Goal: Task Accomplishment & Management: Use online tool/utility

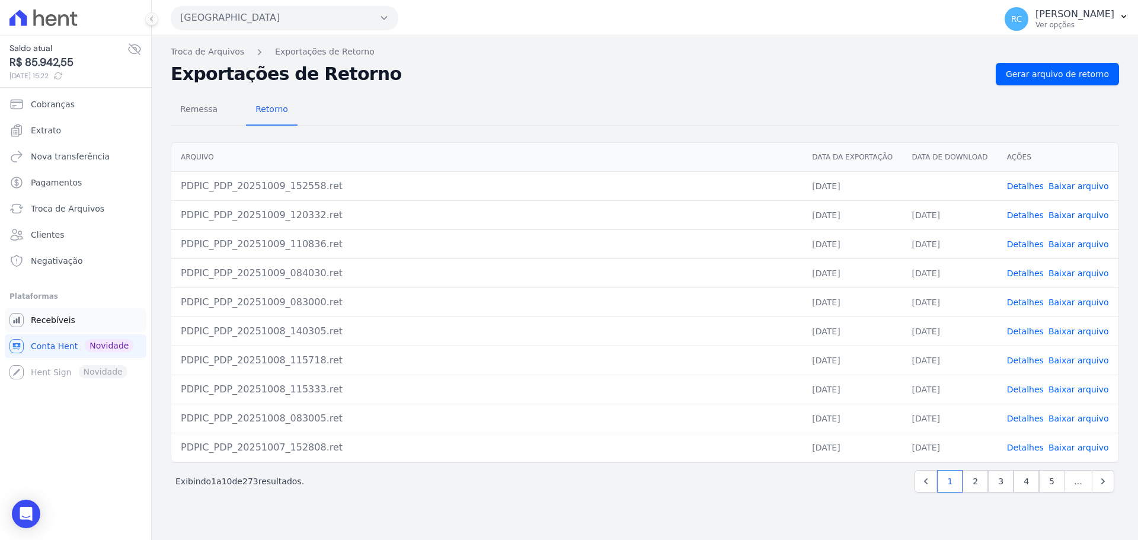
drag, startPoint x: 82, startPoint y: 327, endPoint x: 82, endPoint y: 321, distance: 6.0
click at [82, 327] on link "Recebíveis" at bounding box center [76, 320] width 142 height 24
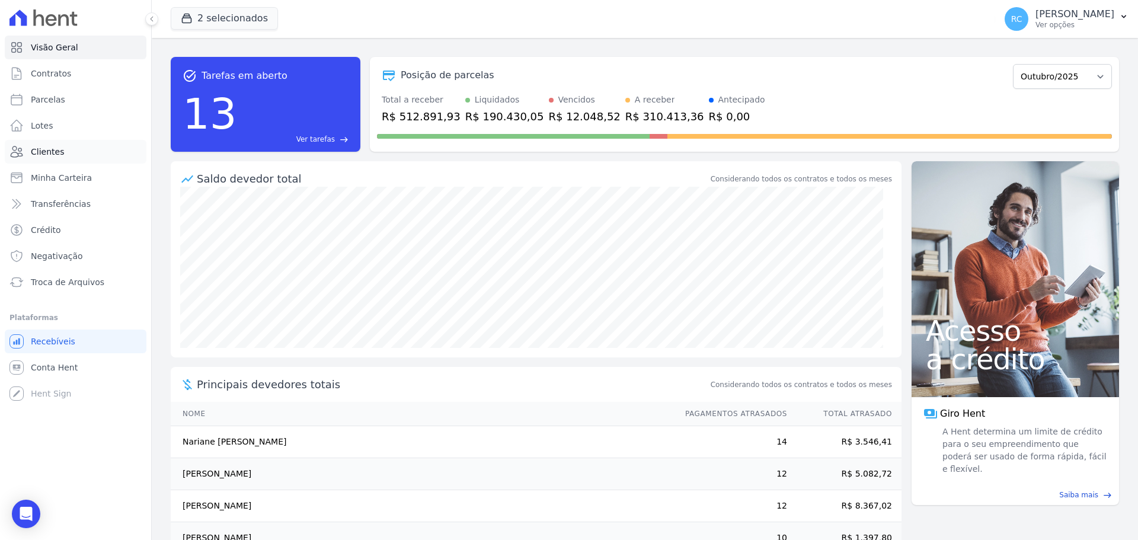
click at [59, 149] on span "Clientes" at bounding box center [47, 152] width 33 height 12
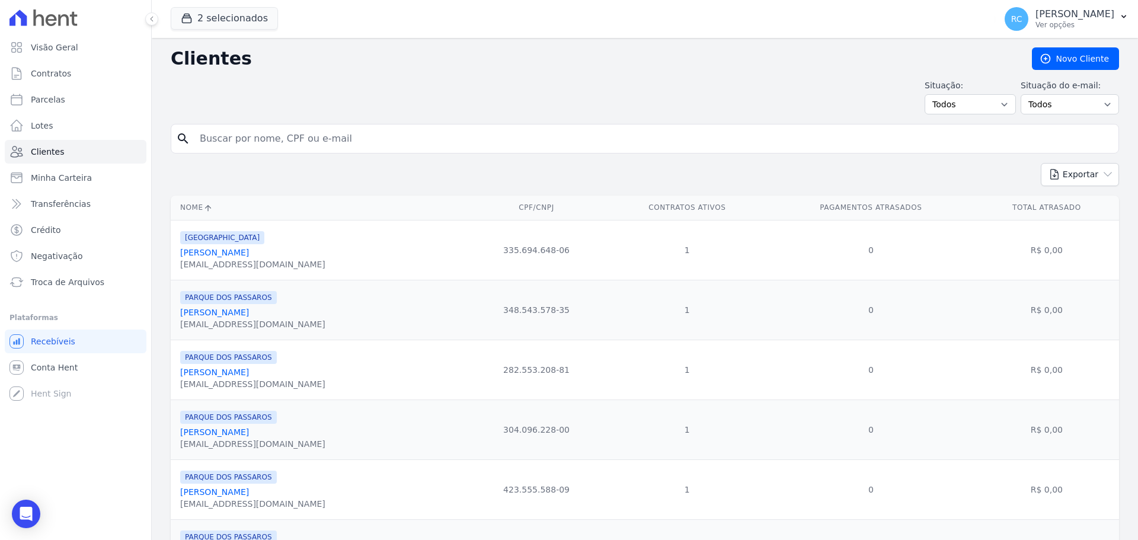
click at [312, 143] on input "search" at bounding box center [653, 139] width 921 height 24
type input "alvaro"
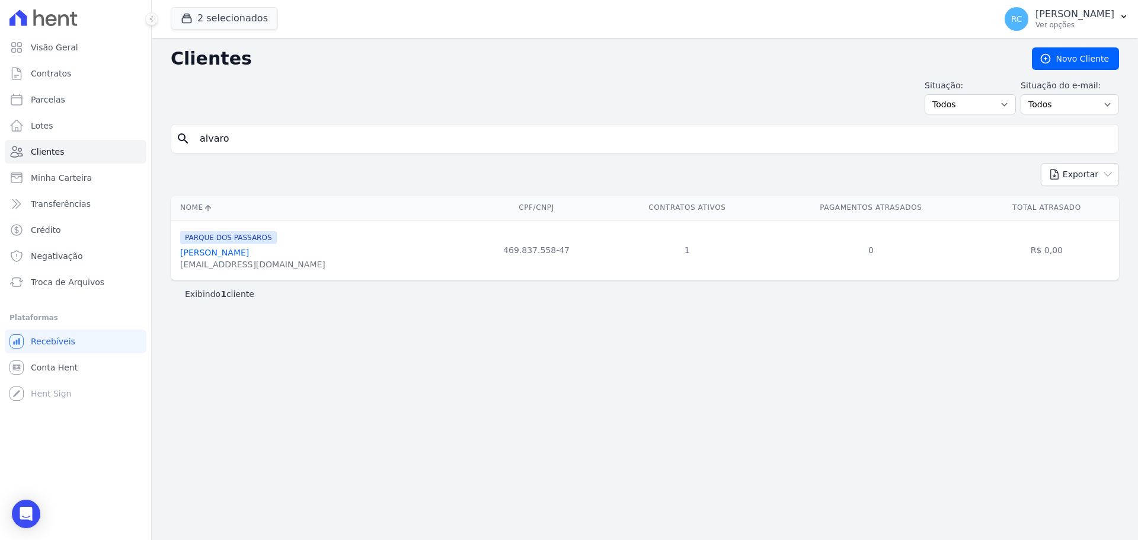
click at [249, 249] on link "[PERSON_NAME]" at bounding box center [214, 252] width 69 height 9
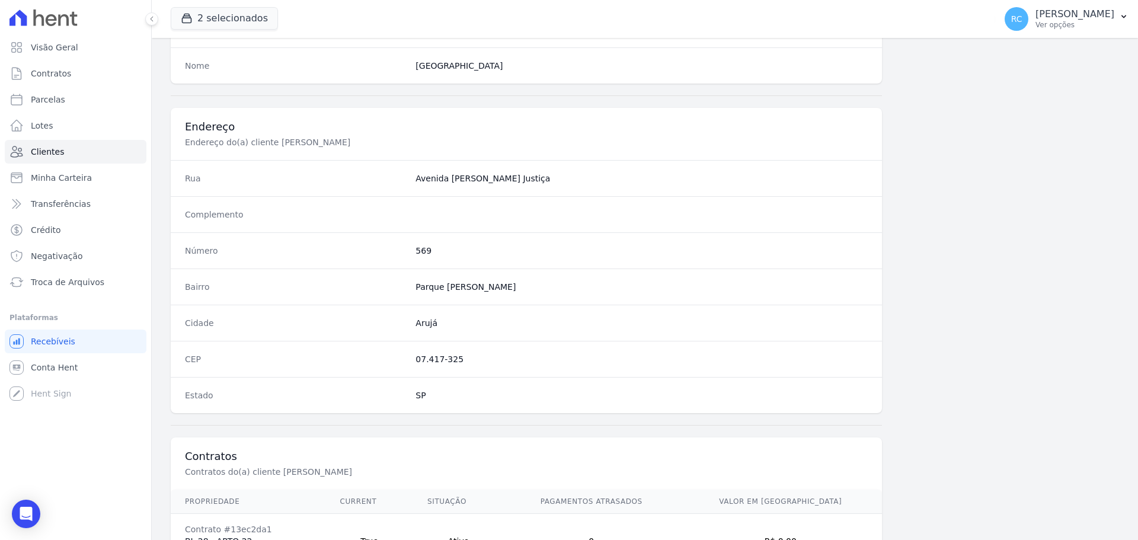
scroll to position [569, 0]
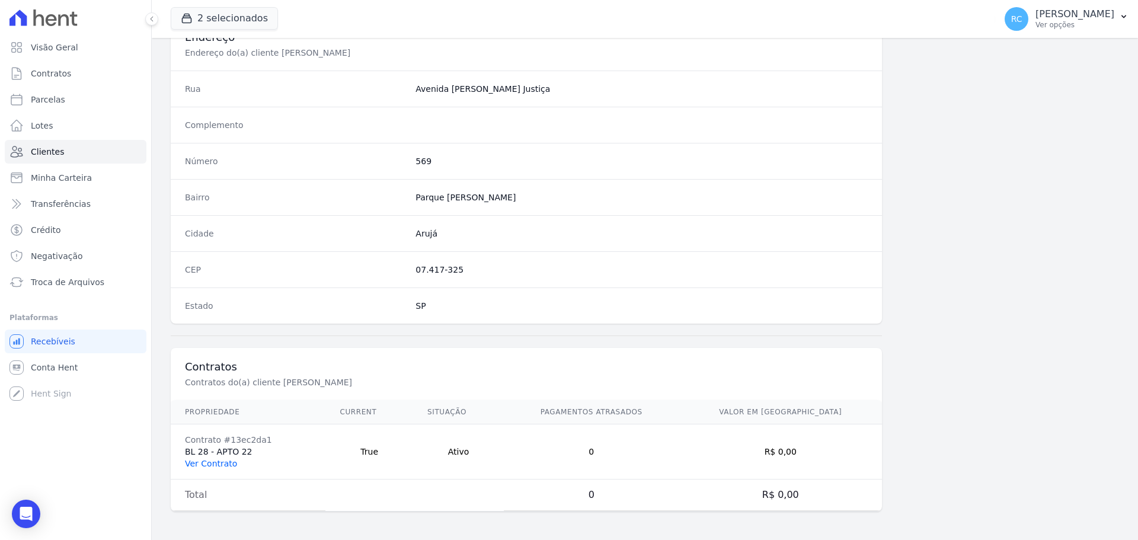
click at [203, 466] on link "Ver Contrato" at bounding box center [211, 463] width 52 height 9
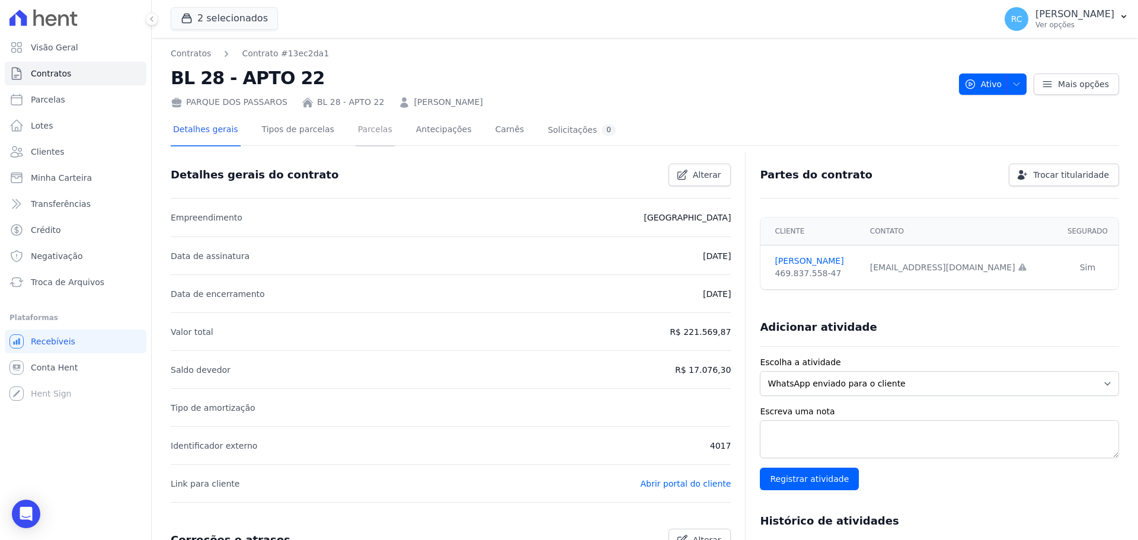
click at [359, 122] on link "Parcelas" at bounding box center [375, 130] width 39 height 31
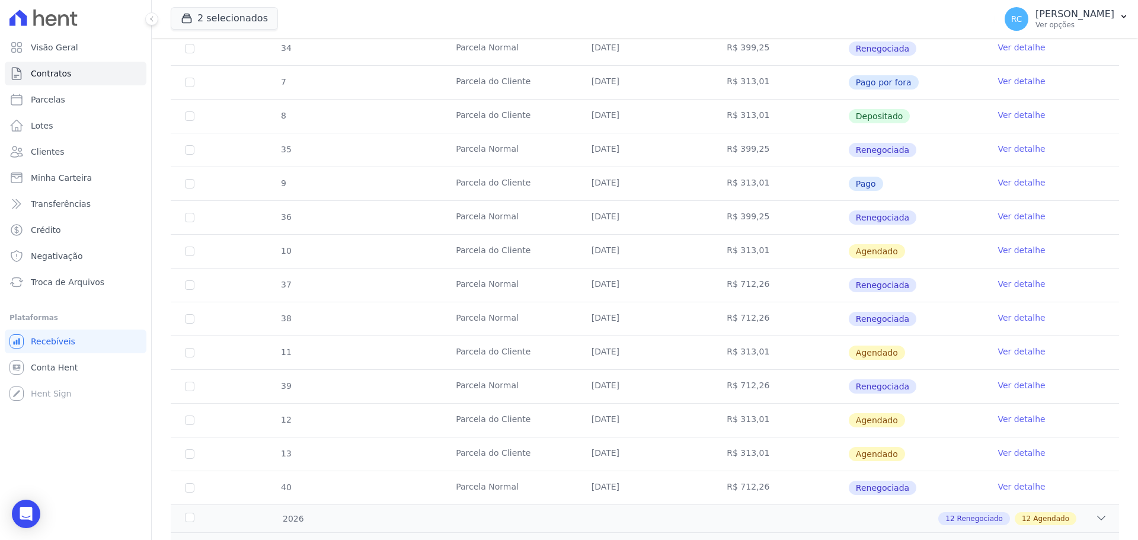
scroll to position [870, 0]
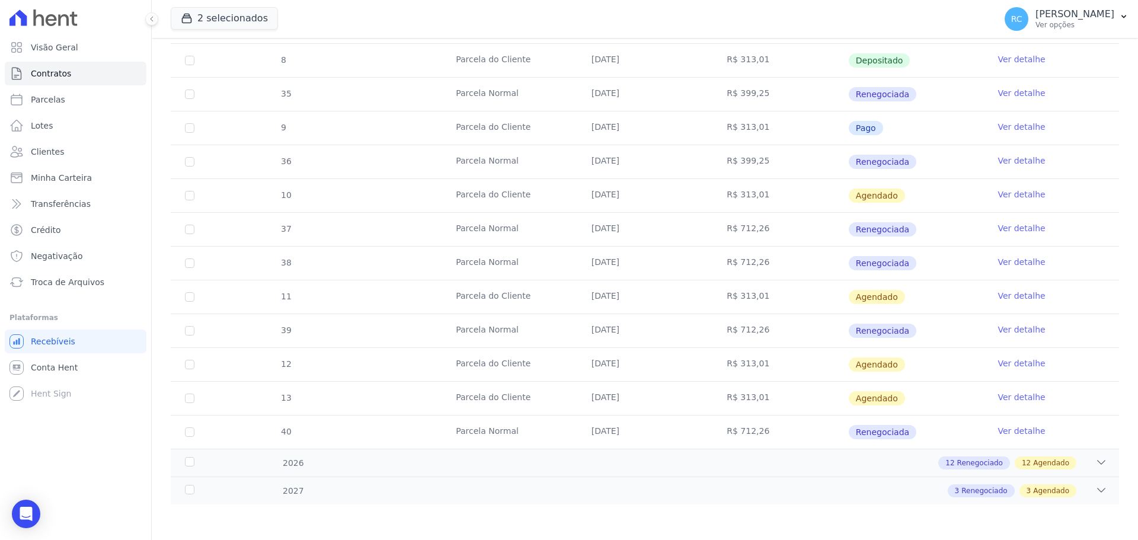
click at [1004, 191] on link "Ver detalhe" at bounding box center [1020, 194] width 47 height 12
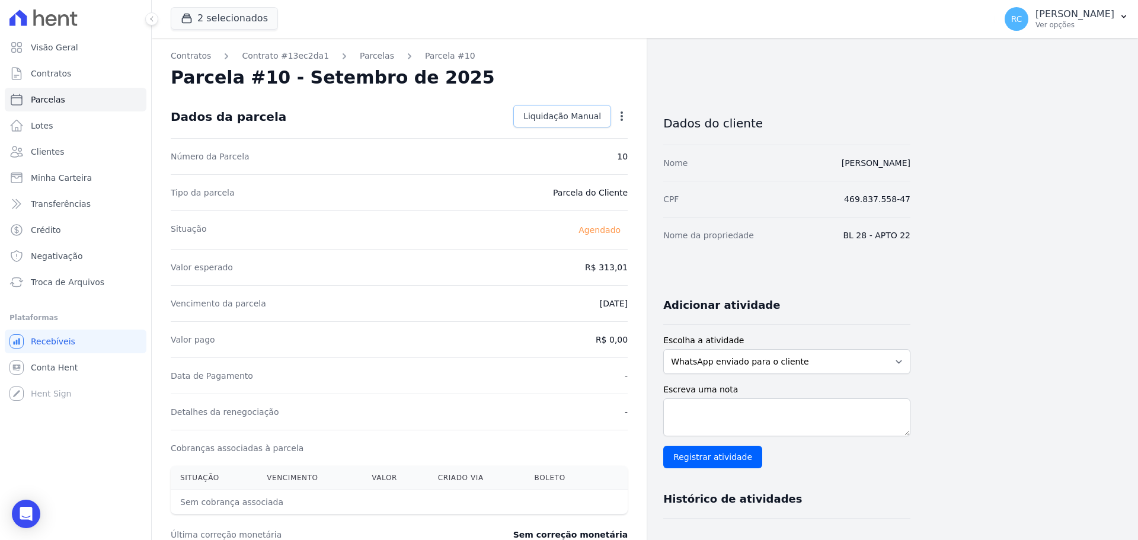
click at [593, 116] on span "Liquidação Manual" at bounding box center [562, 116] width 78 height 12
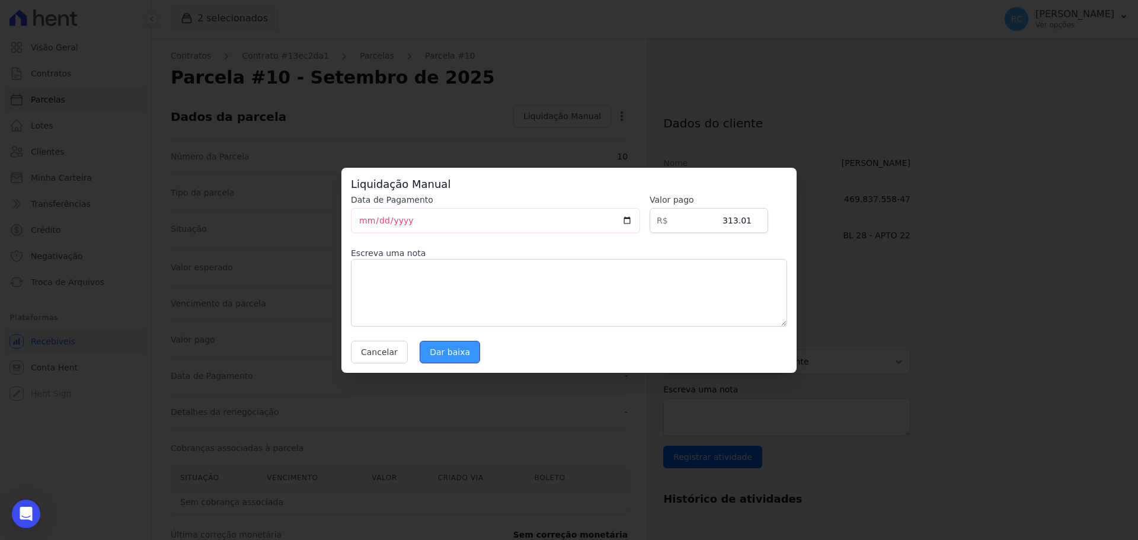
click at [465, 360] on input "Dar baixa" at bounding box center [450, 352] width 60 height 23
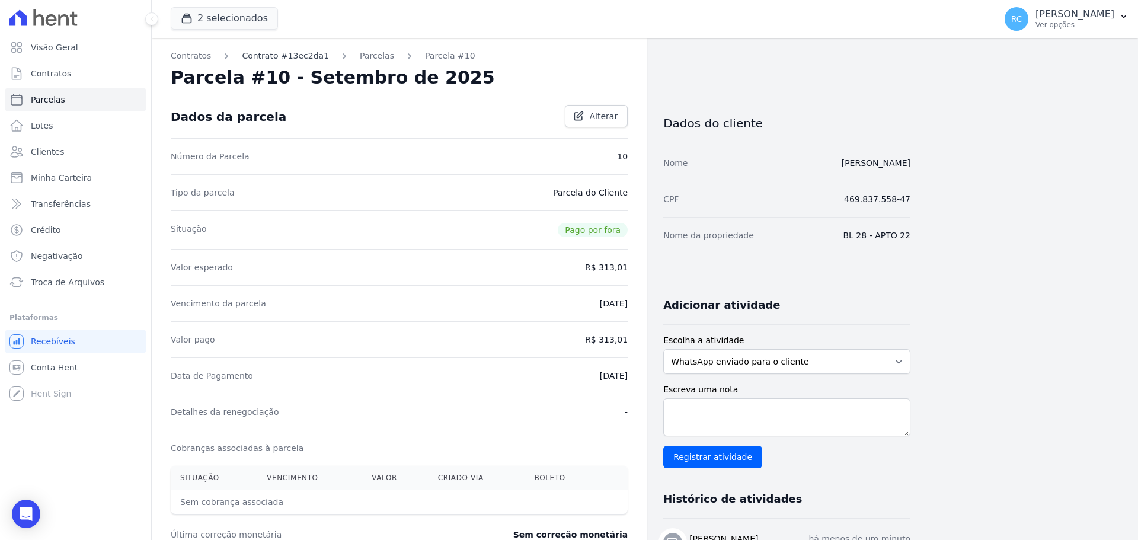
click at [271, 53] on link "Contrato #13ec2da1" at bounding box center [285, 56] width 87 height 12
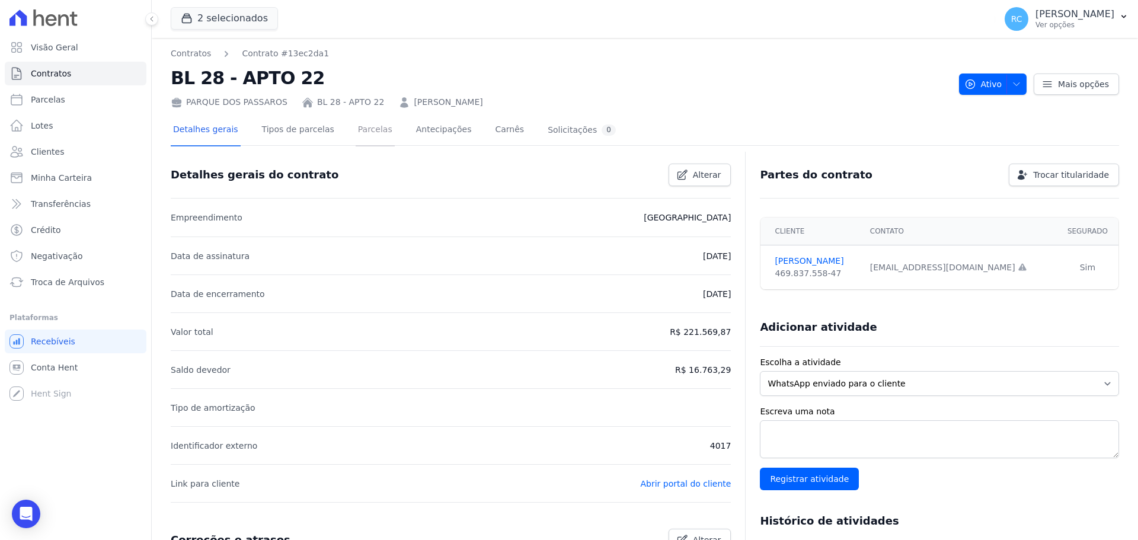
click at [374, 124] on link "Parcelas" at bounding box center [375, 130] width 39 height 31
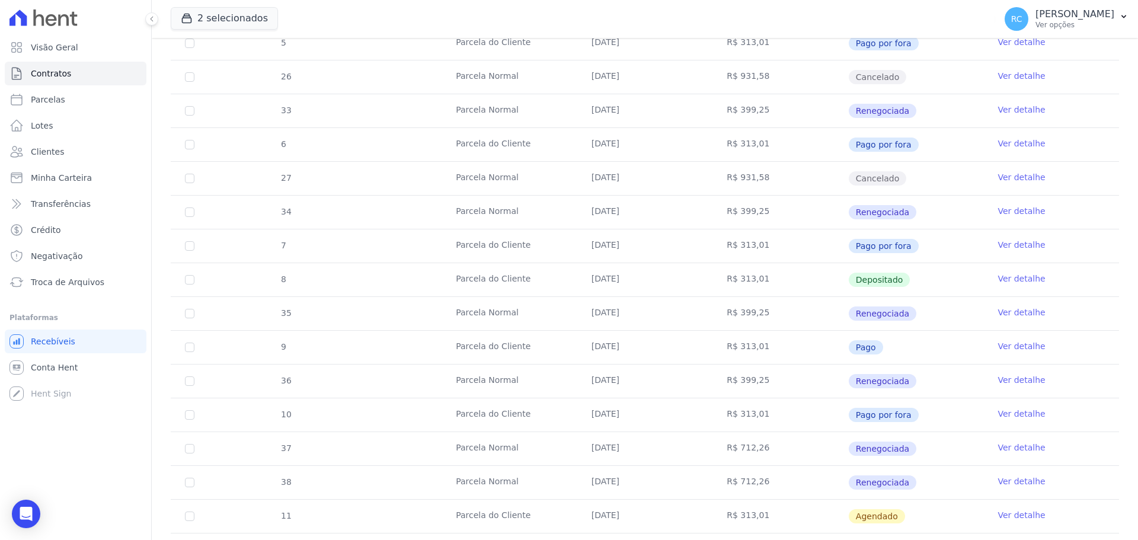
scroll to position [770, 0]
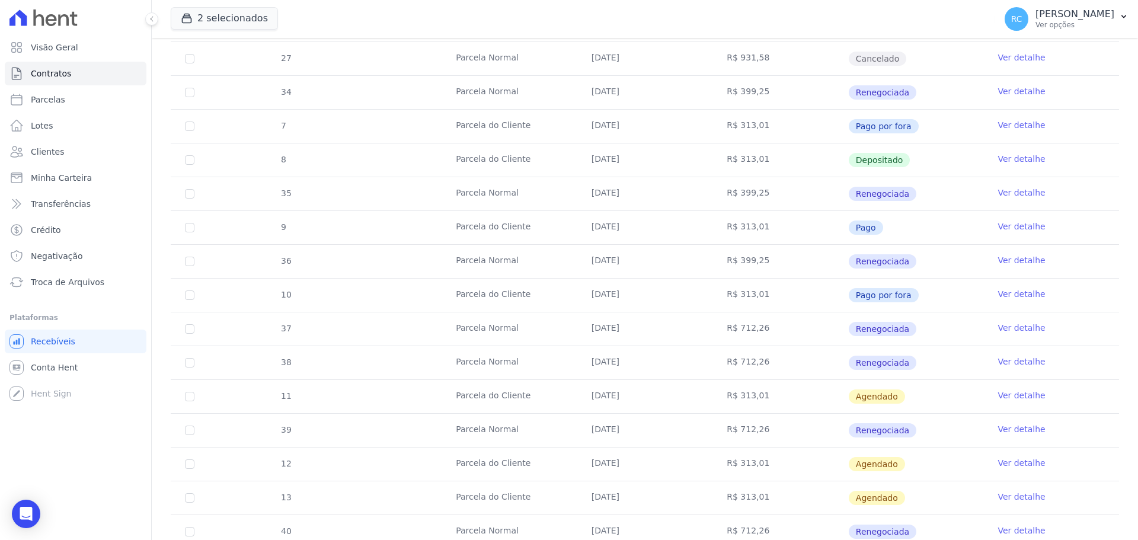
drag, startPoint x: 578, startPoint y: 361, endPoint x: 907, endPoint y: 393, distance: 331.0
click at [908, 394] on tbody "22 [GEOGRAPHIC_DATA] [DATE] R$ 931,58 Cancelado Ver detalhe 2 [GEOGRAPHIC_DATA]…" at bounding box center [645, 41] width 948 height 1013
click at [907, 392] on td "Agendado" at bounding box center [916, 396] width 136 height 33
click at [904, 395] on td "Agendado" at bounding box center [916, 396] width 136 height 33
click at [1020, 395] on link "Ver detalhe" at bounding box center [1020, 395] width 47 height 12
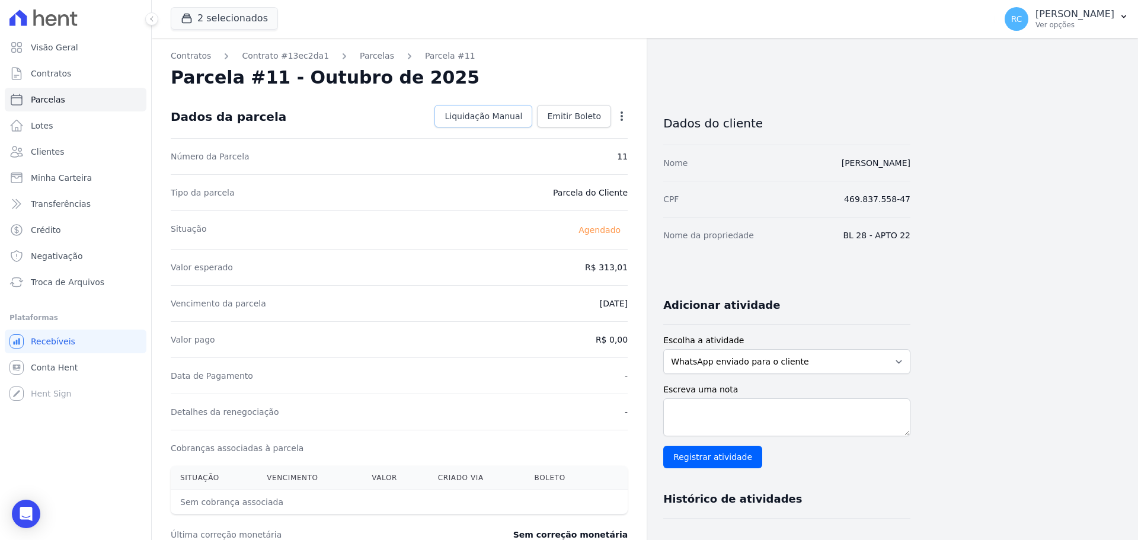
click at [511, 123] on link "Liquidação Manual" at bounding box center [483, 116] width 98 height 23
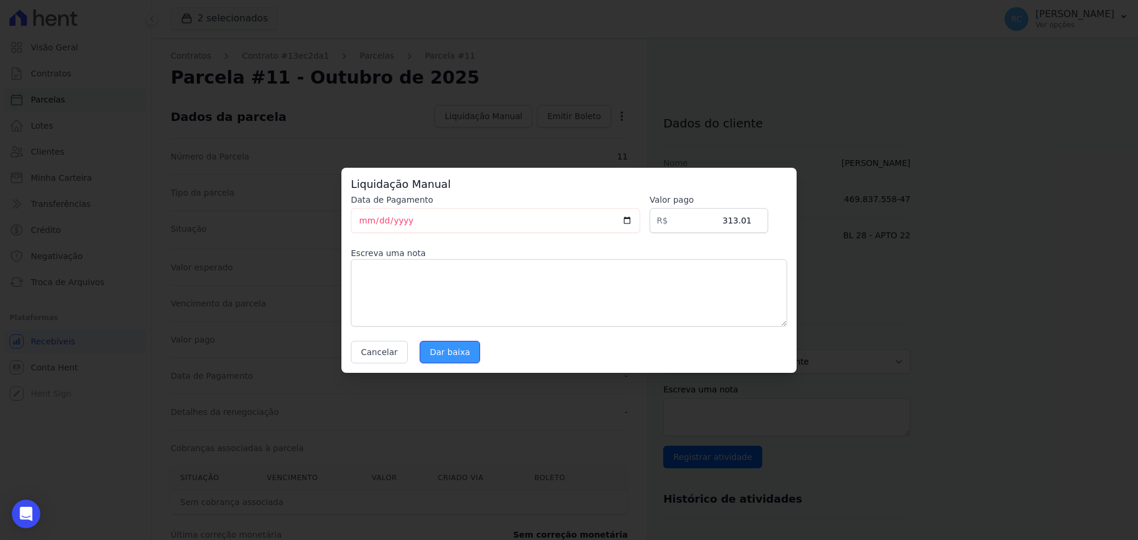
click at [453, 345] on input "Dar baixa" at bounding box center [450, 352] width 60 height 23
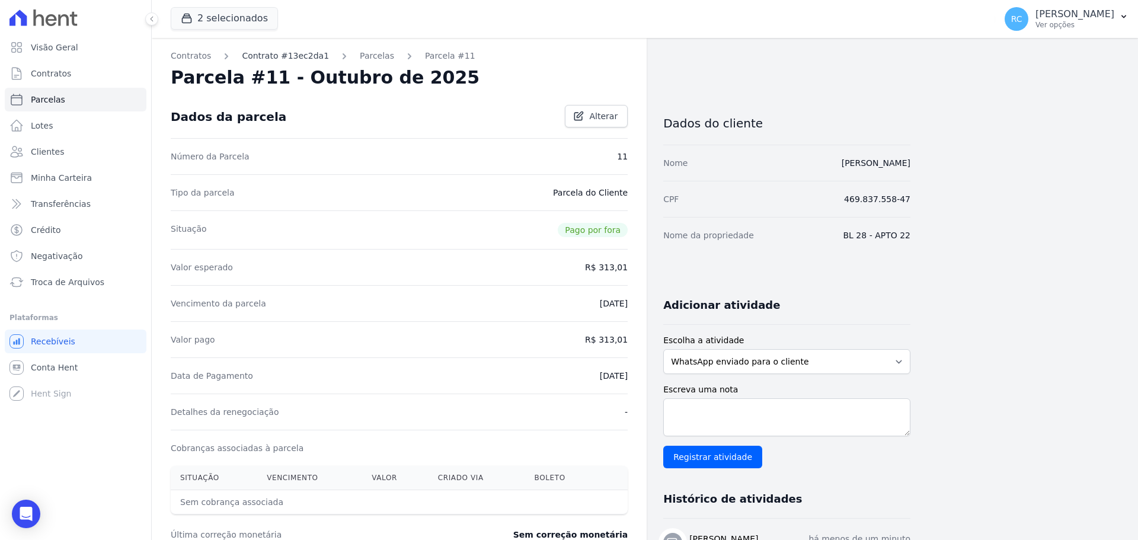
click at [256, 62] on link "Contrato #13ec2da1" at bounding box center [285, 56] width 87 height 12
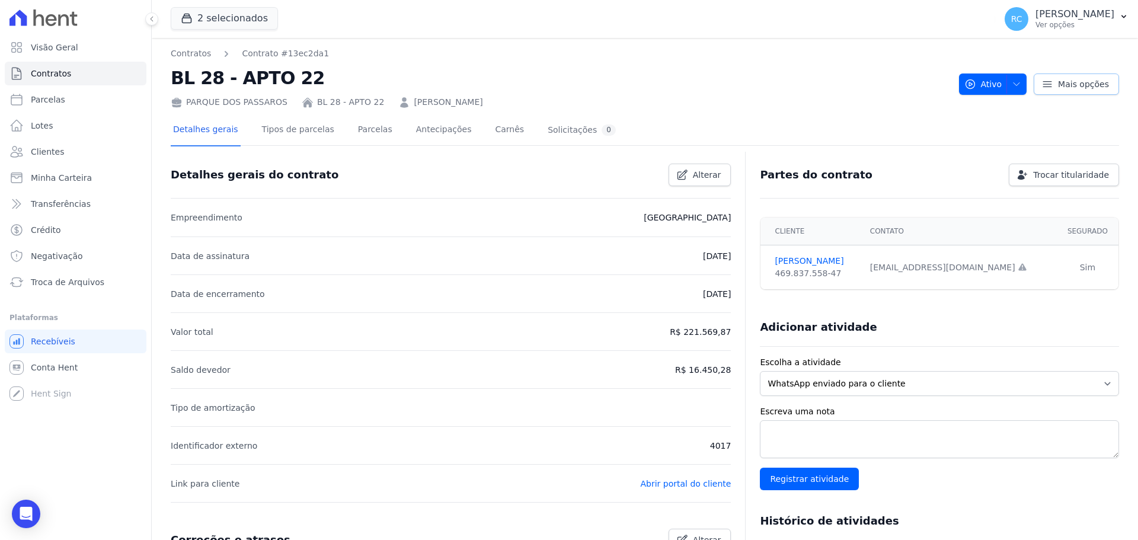
click at [1066, 91] on link "Mais opções" at bounding box center [1075, 83] width 85 height 21
click at [791, 139] on div "Detalhes gerais Tipos de parcelas [GEOGRAPHIC_DATA] Antecipações Carnês Solicit…" at bounding box center [645, 131] width 948 height 30
click at [356, 132] on link "Parcelas" at bounding box center [375, 130] width 39 height 31
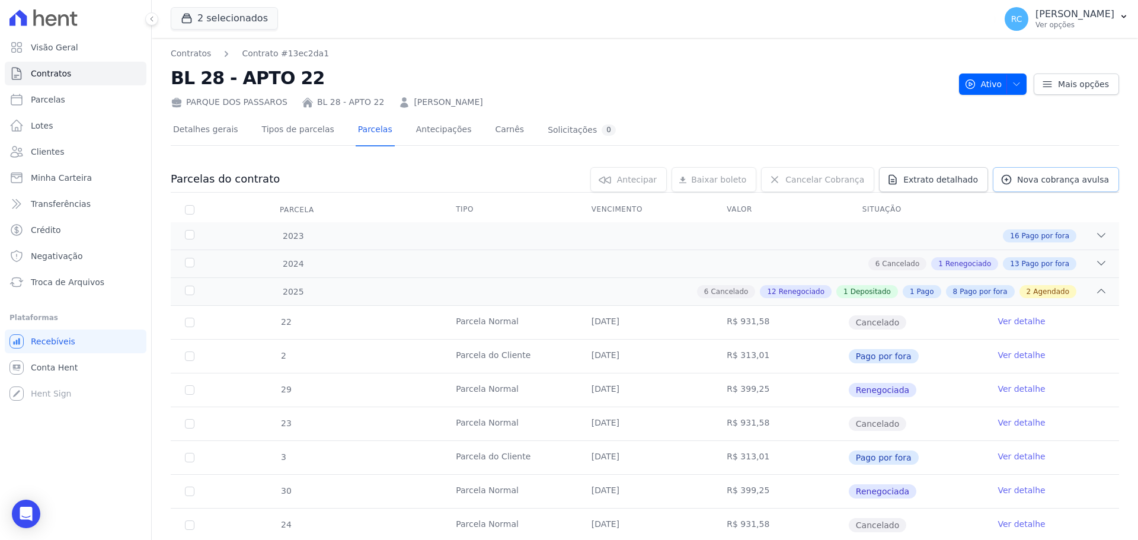
click at [1057, 185] on link "Nova cobrança avulsa" at bounding box center [1056, 179] width 126 height 25
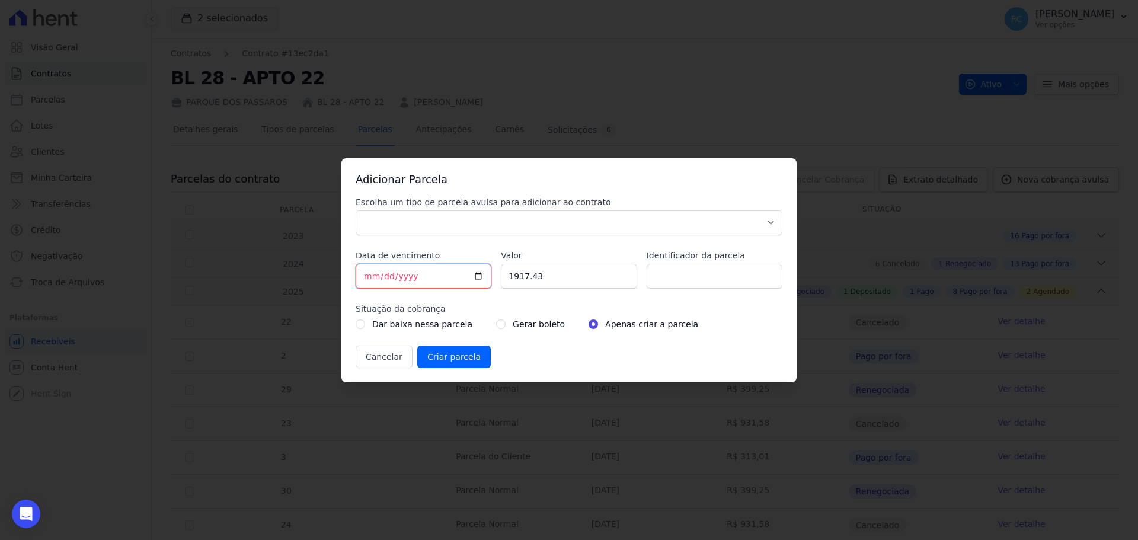
click at [481, 276] on input "[DATE]" at bounding box center [424, 276] width 136 height 25
type input "[DATE]"
drag, startPoint x: 540, startPoint y: 281, endPoint x: 479, endPoint y: 281, distance: 60.4
click at [479, 281] on div "Escolha um tipo de parcela avulsa para adicionar ao contrato Parcela Normal Sin…" at bounding box center [569, 282] width 427 height 172
paste input "712.26"
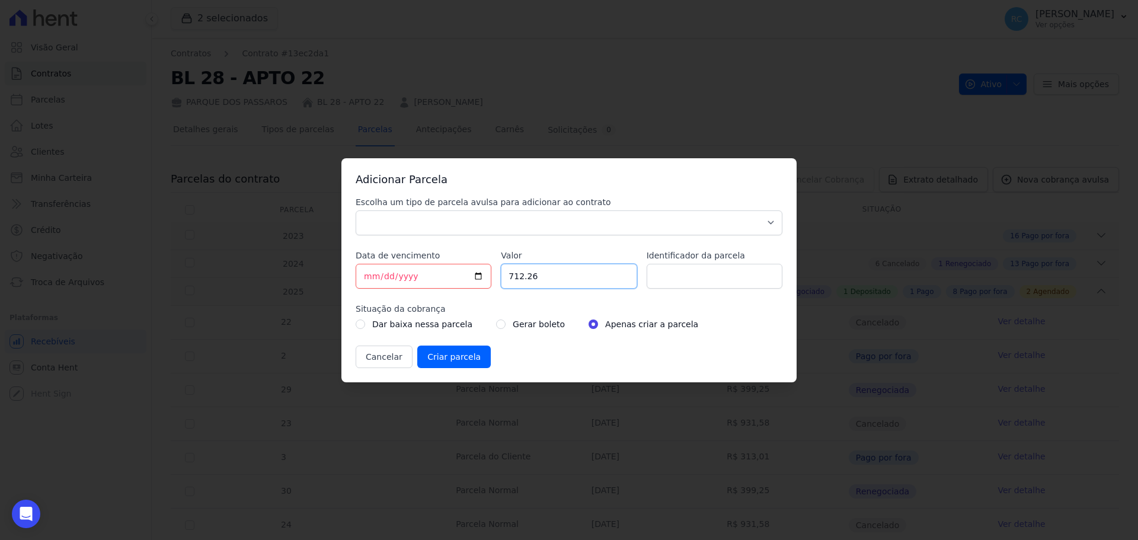
type input "712.26"
click at [530, 321] on label "Gerar boleto" at bounding box center [539, 324] width 52 height 14
drag, startPoint x: 480, startPoint y: 322, endPoint x: 488, endPoint y: 321, distance: 7.7
click at [481, 322] on div "Dar baixa nessa parcela Gerar boleto Apenas criar a parcela" at bounding box center [569, 324] width 427 height 14
click at [496, 323] on input "radio" at bounding box center [500, 323] width 9 height 9
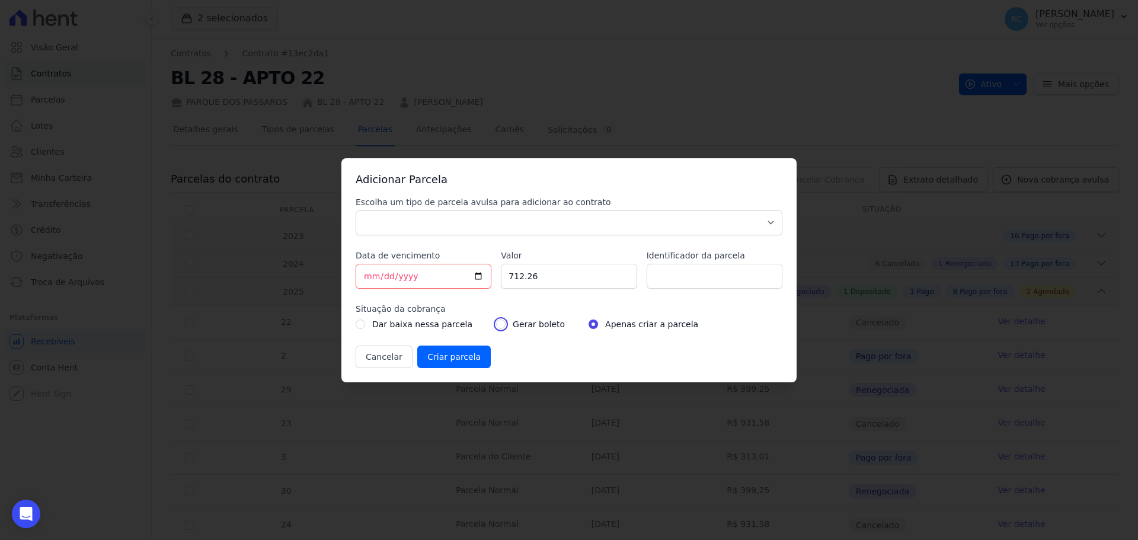
radio input "true"
click at [455, 349] on input "Criar parcela" at bounding box center [453, 356] width 73 height 23
click at [494, 228] on select "Parcela Normal Sinal Caução Intercalada Chaves Pré Chaves Pós Chaves Taxas Quit…" at bounding box center [569, 222] width 427 height 25
select select "standard"
click at [356, 210] on select "Parcela Normal Sinal Caução Intercalada Chaves Pré Chaves Pós Chaves Taxas Quit…" at bounding box center [569, 222] width 427 height 25
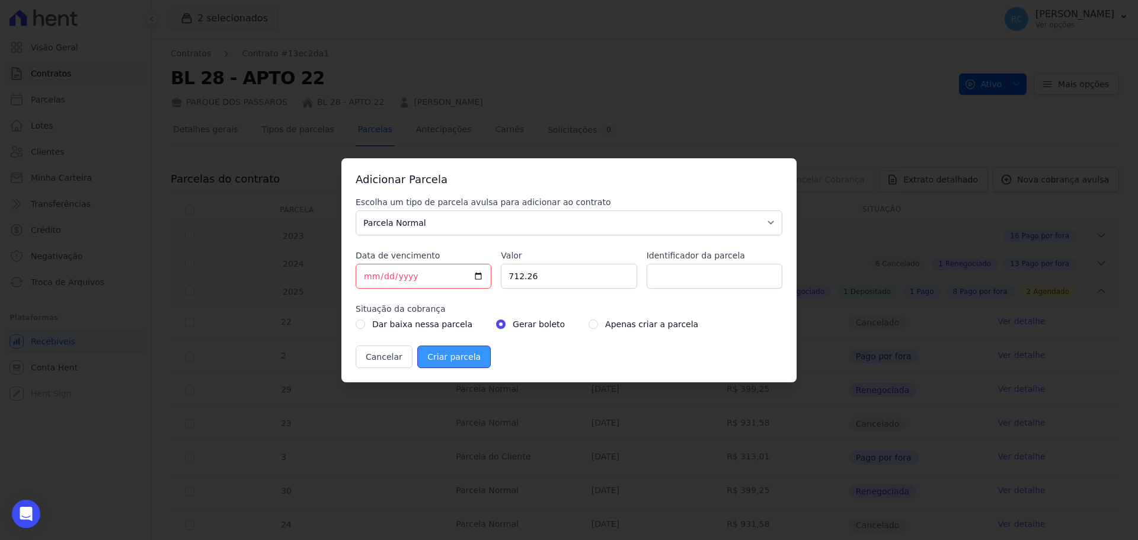
click at [438, 352] on input "Criar parcela" at bounding box center [453, 356] width 73 height 23
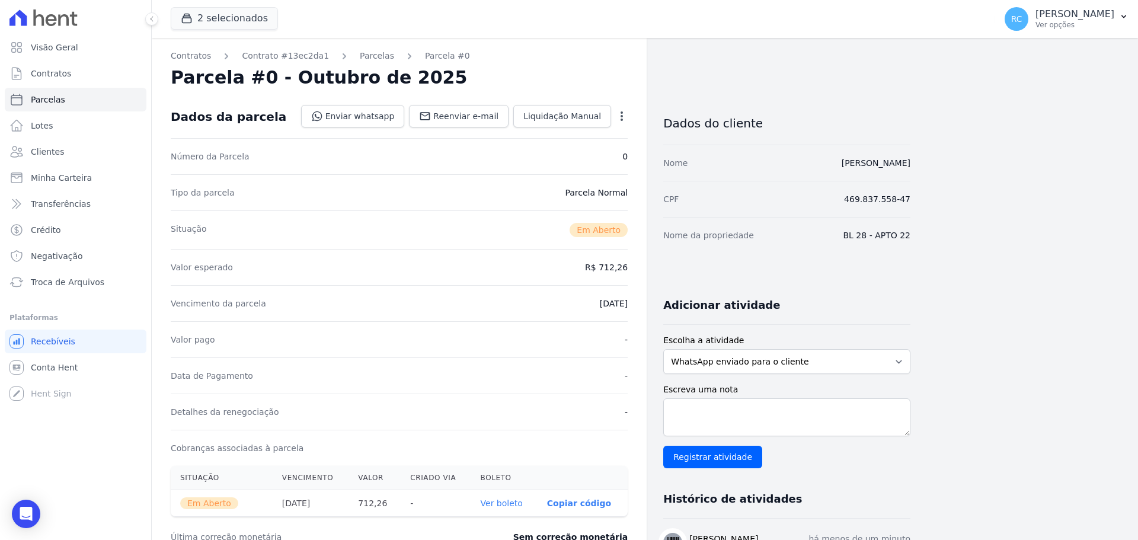
click at [510, 496] on th "Ver boleto" at bounding box center [504, 503] width 66 height 27
click at [511, 503] on link "Ver boleto" at bounding box center [502, 502] width 42 height 9
click at [82, 364] on link "Conta Hent" at bounding box center [76, 368] width 142 height 24
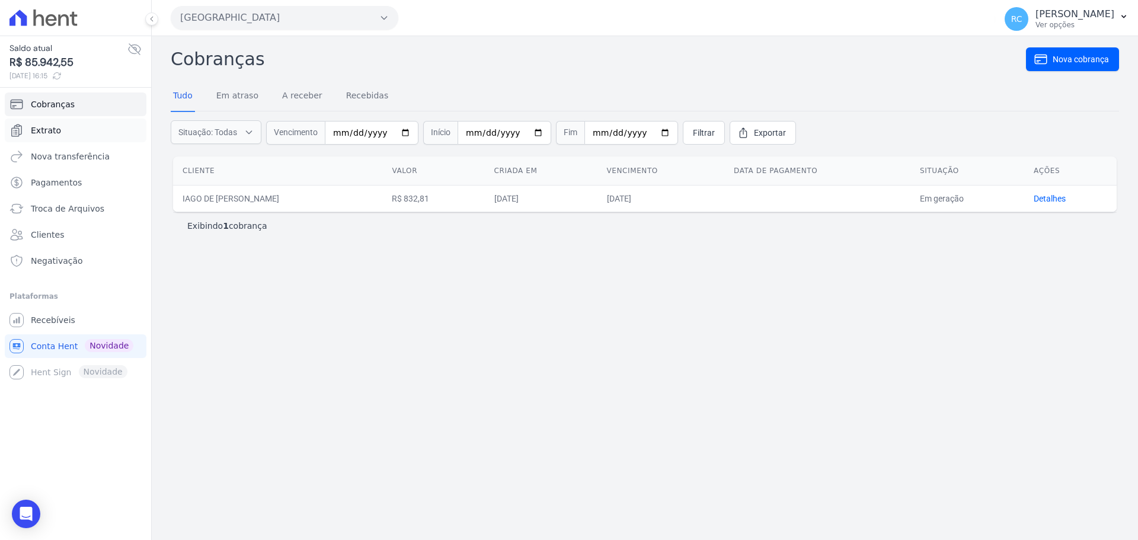
click at [54, 133] on span "Extrato" at bounding box center [46, 130] width 30 height 12
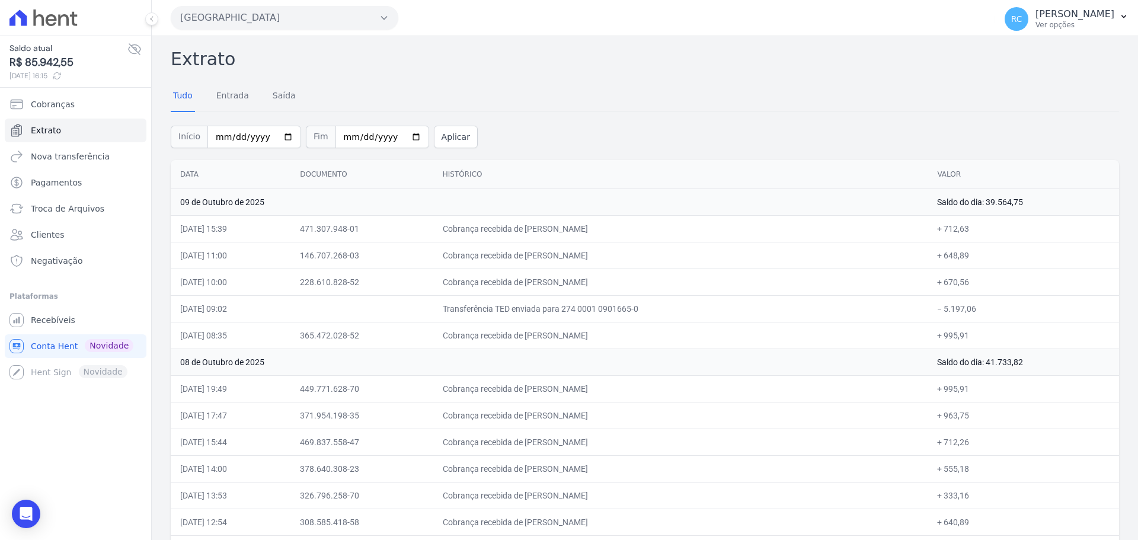
click at [356, 5] on div "[GEOGRAPHIC_DATA] [PERSON_NAME] EMPREENDIMENTOS IMOBILIARIOS [GEOGRAPHIC_DATA] …" at bounding box center [581, 17] width 820 height 37
click at [350, 16] on button "[GEOGRAPHIC_DATA]" at bounding box center [285, 18] width 228 height 24
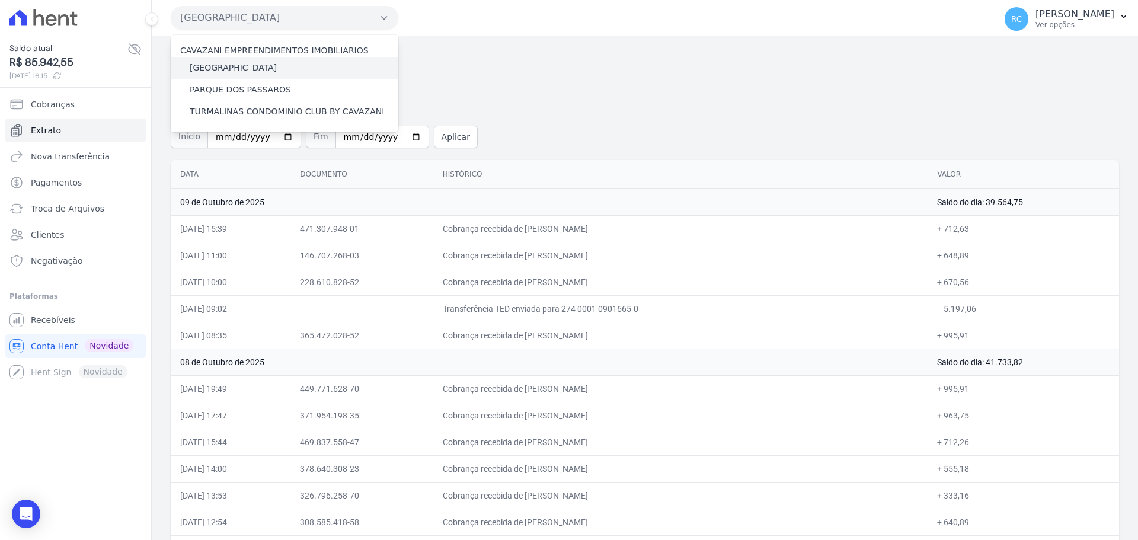
click at [249, 72] on label "[GEOGRAPHIC_DATA]" at bounding box center [233, 68] width 87 height 12
click at [0, 0] on input "[GEOGRAPHIC_DATA]" at bounding box center [0, 0] width 0 height 0
